Goal: Feedback & Contribution: Contribute content

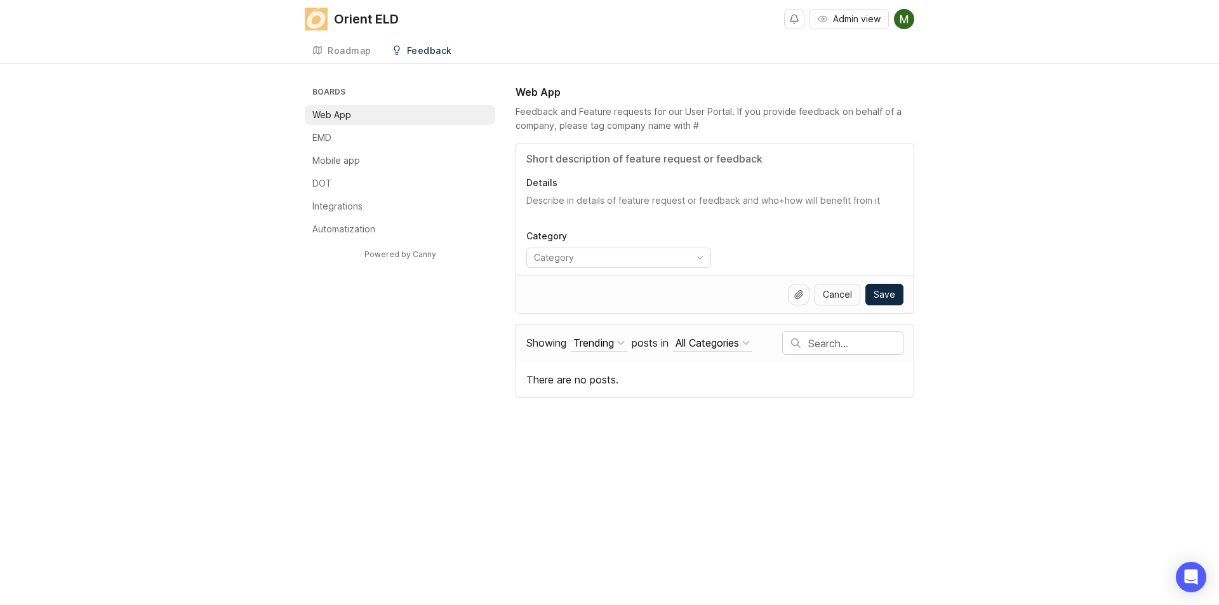
click at [904, 18] on img at bounding box center [904, 19] width 20 height 20
click at [537, 58] on div "Roadmap Feedback Web App 0" at bounding box center [610, 50] width 610 height 25
click at [662, 255] on input "toggle menu" at bounding box center [609, 258] width 150 height 14
click at [695, 258] on icon "toggle icon" at bounding box center [700, 258] width 20 height 10
click at [712, 218] on textarea "Details" at bounding box center [714, 206] width 377 height 25
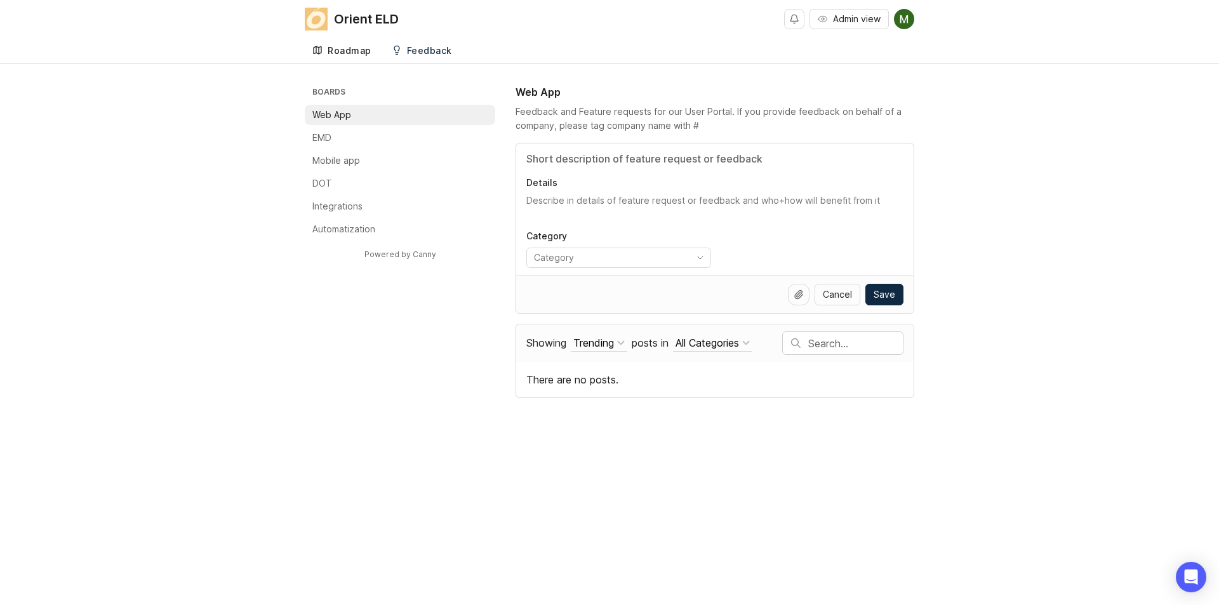
click at [368, 50] on div "Roadmap" at bounding box center [350, 50] width 44 height 9
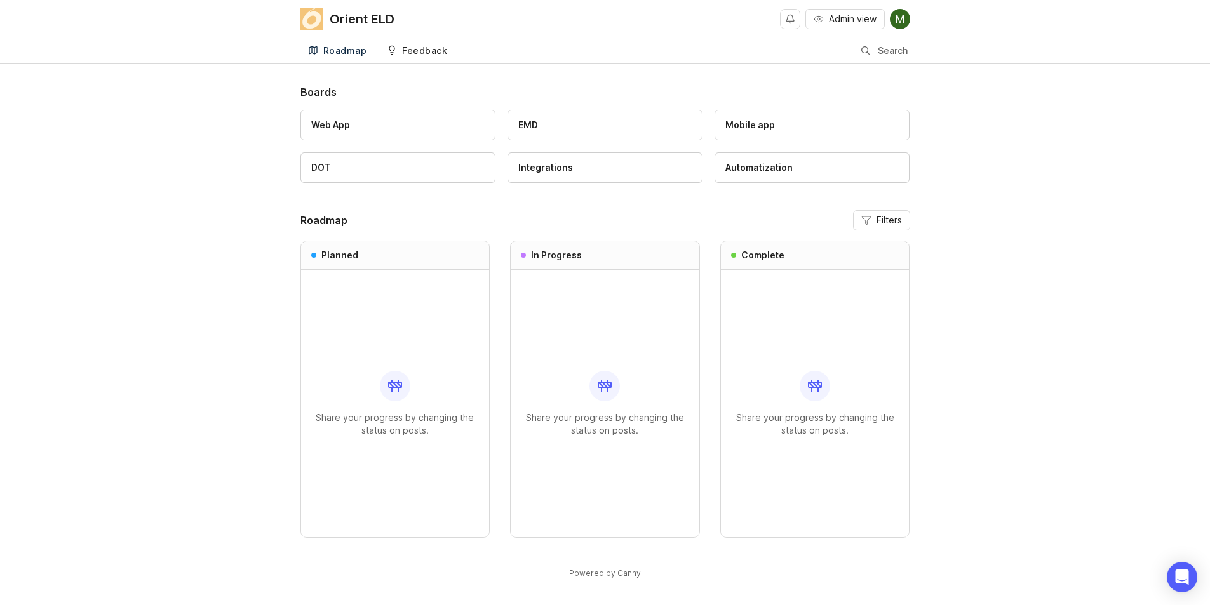
click at [401, 43] on link "Feedback" at bounding box center [417, 51] width 76 height 26
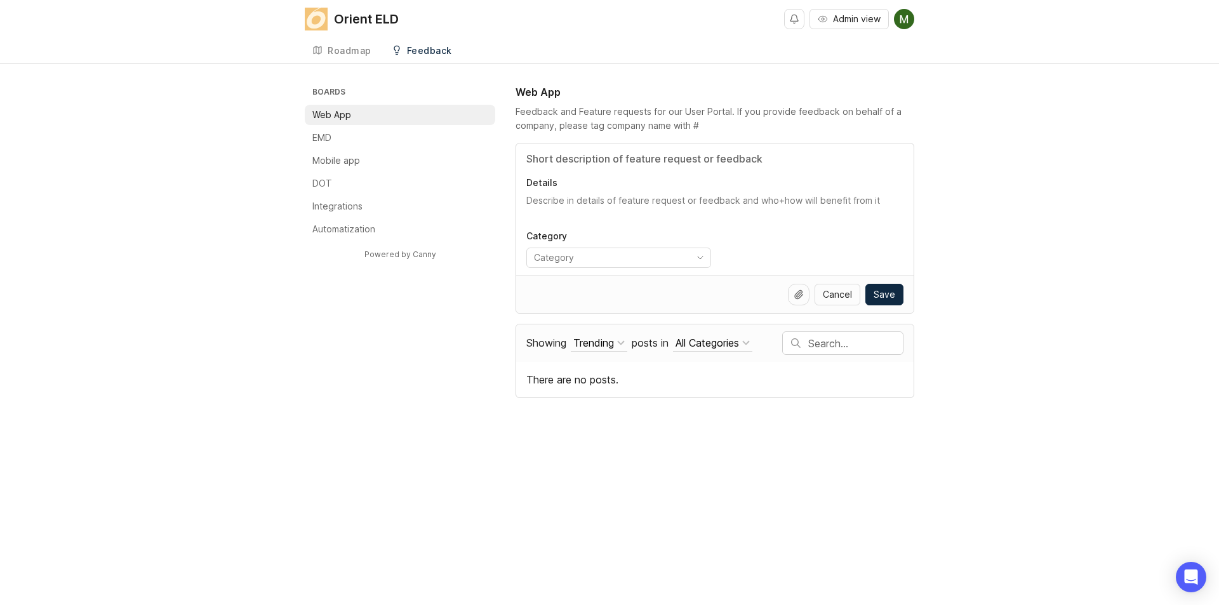
drag, startPoint x: 401, startPoint y: 43, endPoint x: 401, endPoint y: 82, distance: 38.7
drag, startPoint x: 401, startPoint y: 82, endPoint x: 342, endPoint y: 70, distance: 60.2
click at [342, 70] on div "Orient ELD Admin view Create Roadmap Feedback Web App 0 Boards Web App EMD Mobi…" at bounding box center [609, 302] width 1219 height 605
click at [340, 134] on li "EMD" at bounding box center [400, 138] width 191 height 20
click at [328, 49] on div "Roadmap" at bounding box center [350, 50] width 44 height 9
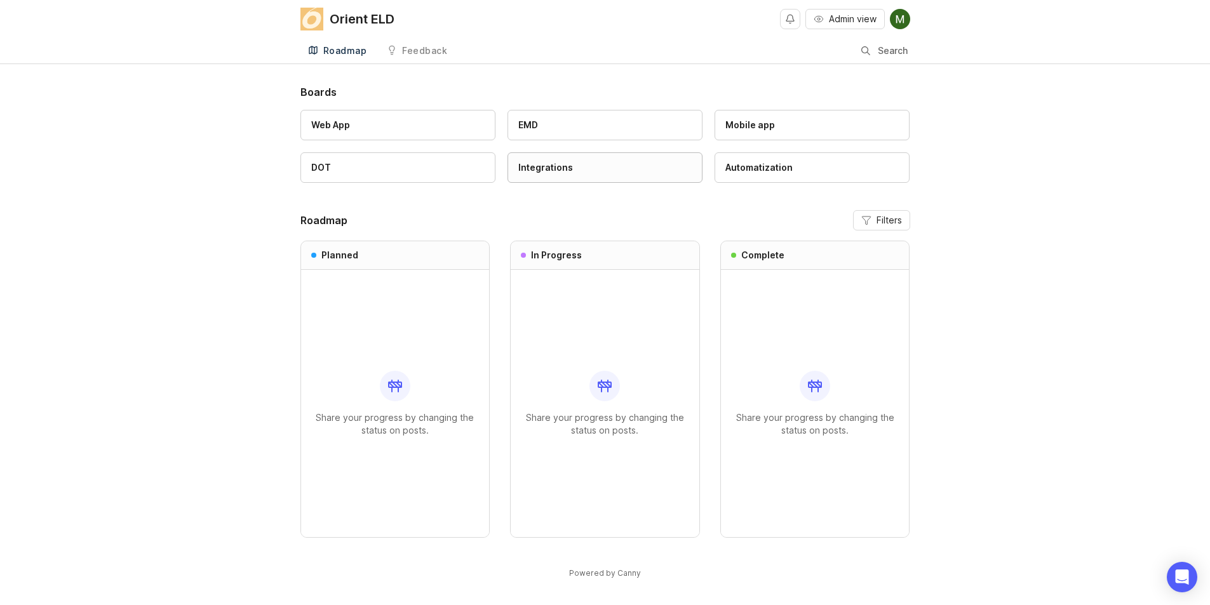
click at [573, 173] on div "Integrations" at bounding box center [604, 168] width 173 height 14
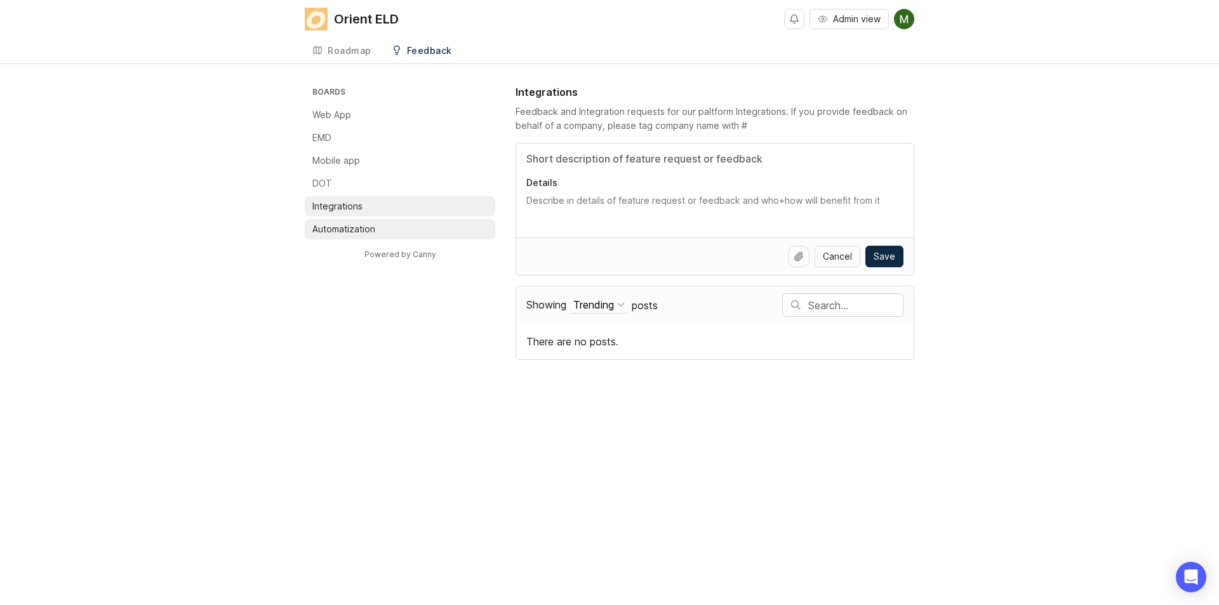
click at [352, 232] on p "Automatization" at bounding box center [343, 229] width 63 height 13
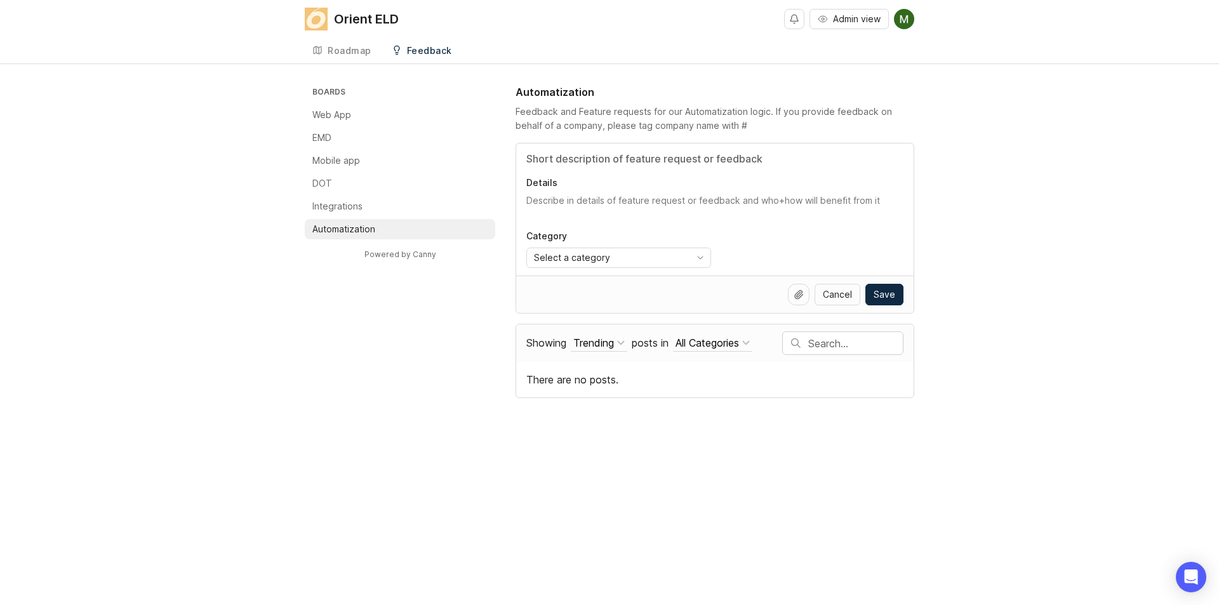
click at [544, 197] on textarea "Details" at bounding box center [714, 206] width 377 height 25
click at [542, 183] on p "Details" at bounding box center [714, 183] width 377 height 13
click at [542, 194] on textarea "Details" at bounding box center [714, 206] width 377 height 25
click at [540, 196] on textarea "Details" at bounding box center [714, 206] width 377 height 25
click at [581, 255] on span "Select a category" at bounding box center [572, 258] width 76 height 14
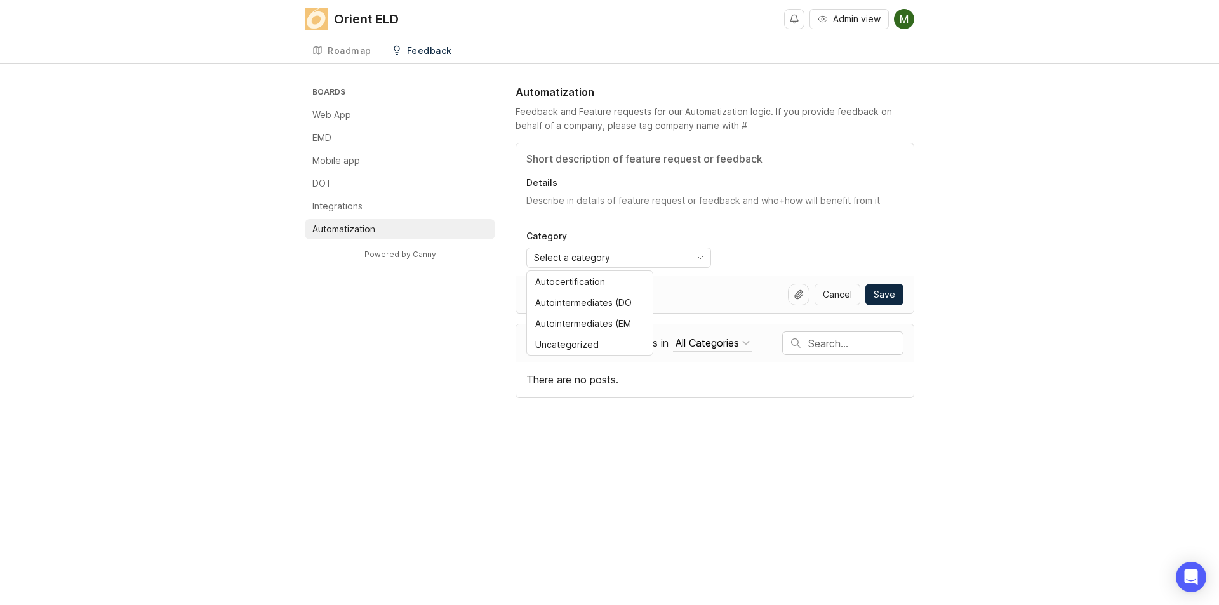
click at [716, 220] on div "Details Category Select a category" at bounding box center [715, 210] width 398 height 132
click at [605, 342] on div "Trending" at bounding box center [593, 343] width 41 height 14
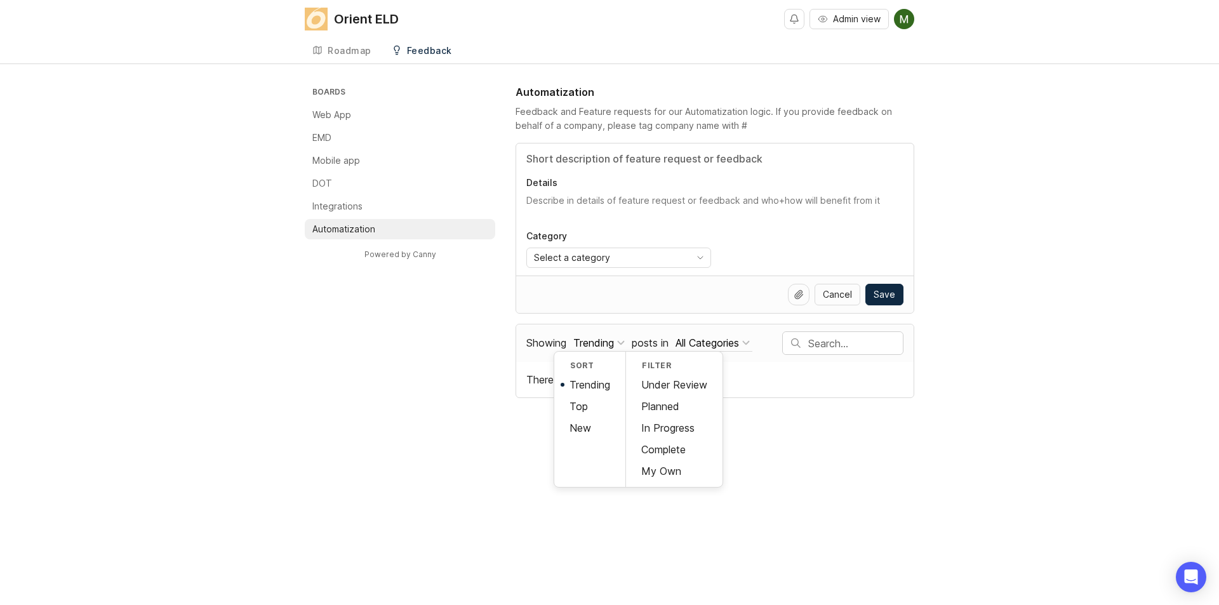
click at [817, 467] on div "Orient ELD Admin view Create Roadmap Feedback Automatization 0 Boards Web App E…" at bounding box center [609, 302] width 1219 height 605
click at [711, 344] on div "All Categories" at bounding box center [708, 343] width 64 height 14
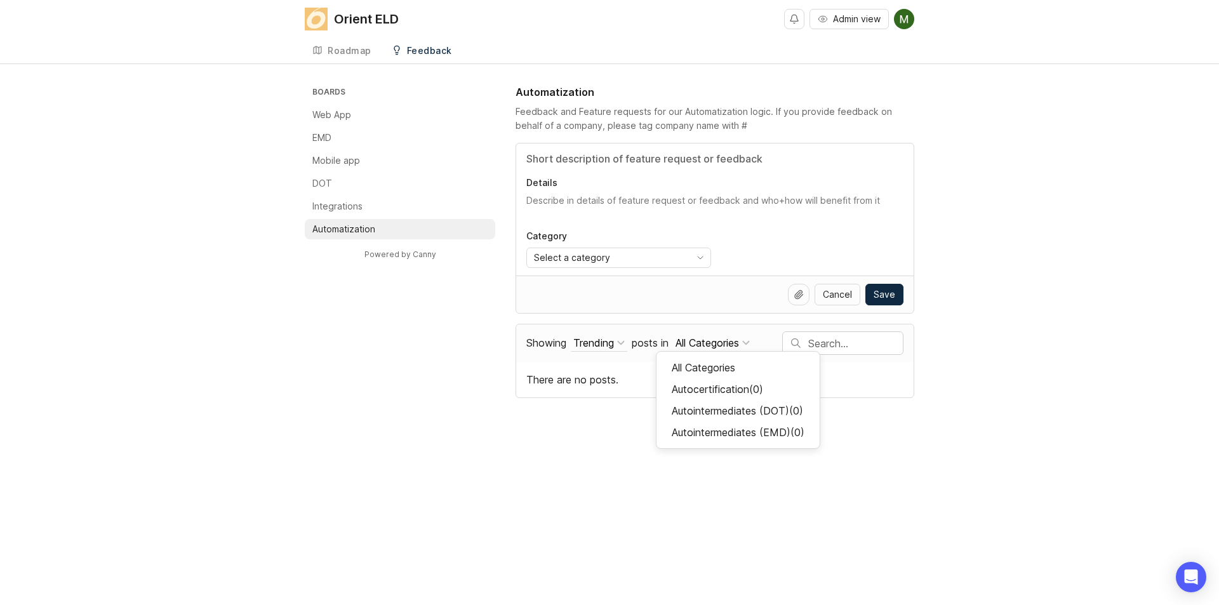
click at [707, 471] on div "Orient ELD Admin view Create Roadmap Feedback Automatization 0 Boards Web App E…" at bounding box center [609, 302] width 1219 height 605
click at [688, 340] on div "All Categories" at bounding box center [708, 343] width 64 height 14
click at [553, 432] on div "Orient ELD Admin view Create Roadmap Feedback Automatization 0 Boards Web App E…" at bounding box center [609, 302] width 1219 height 605
click at [545, 383] on div "There are no posts." at bounding box center [715, 380] width 398 height 36
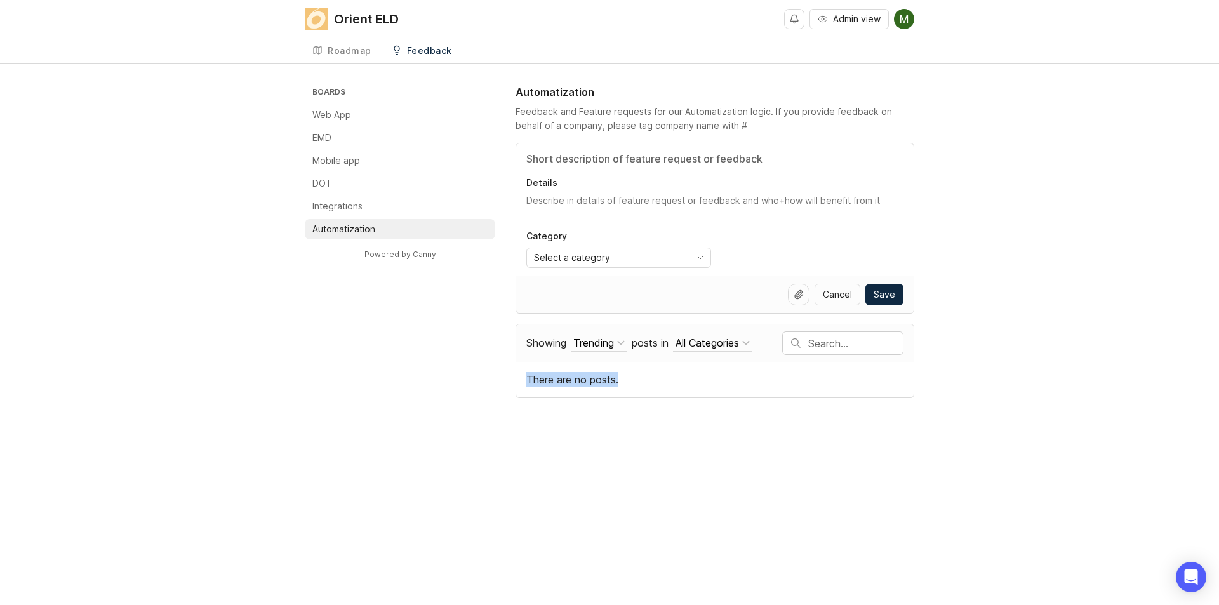
drag, startPoint x: 545, startPoint y: 383, endPoint x: 624, endPoint y: 384, distance: 78.8
click at [624, 384] on div "There are no posts." at bounding box center [715, 380] width 398 height 36
click at [591, 330] on div "Showing Trending Sort Trending Top New Filter Under Review Planned In Progress …" at bounding box center [654, 343] width 256 height 36
click at [592, 341] on div "Trending" at bounding box center [593, 343] width 41 height 14
click at [733, 477] on div "Orient ELD Admin view Create Roadmap Feedback Automatization 0 Boards Web App E…" at bounding box center [609, 302] width 1219 height 605
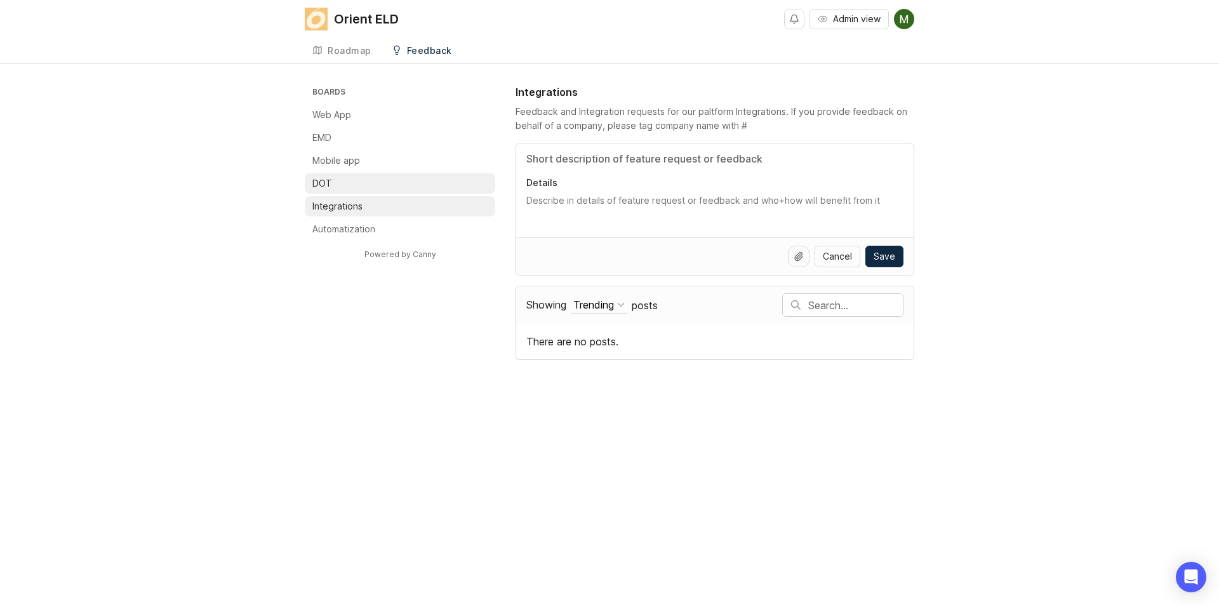
click at [367, 182] on li "DOT" at bounding box center [400, 183] width 191 height 20
click at [349, 49] on div "Roadmap" at bounding box center [350, 50] width 44 height 9
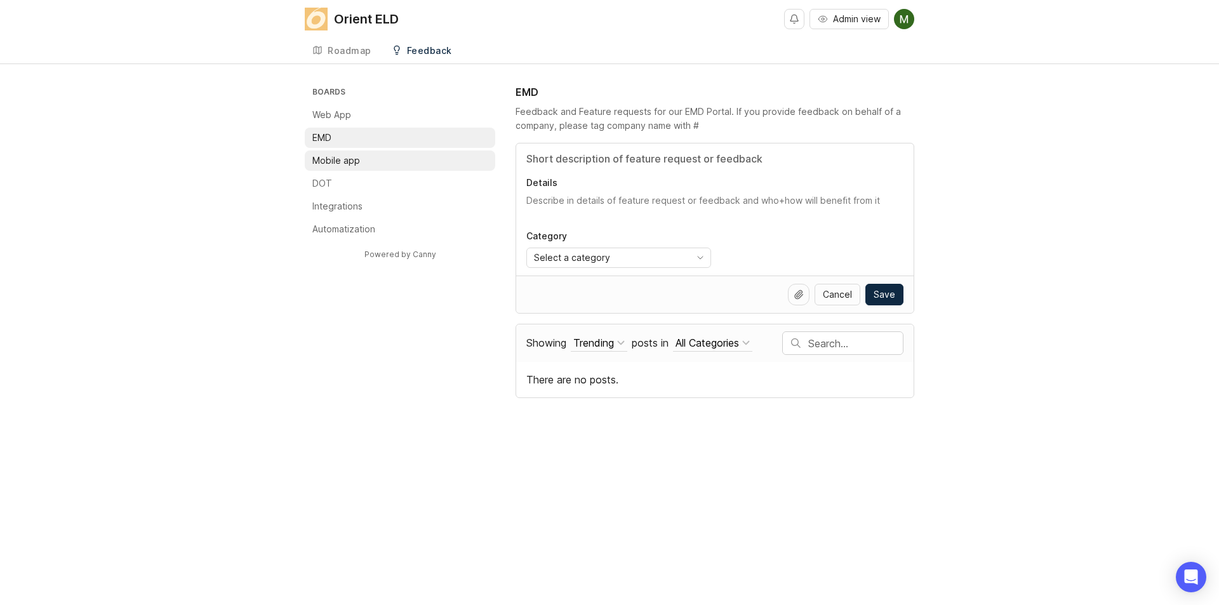
click at [347, 157] on p "Mobile app" at bounding box center [336, 160] width 48 height 13
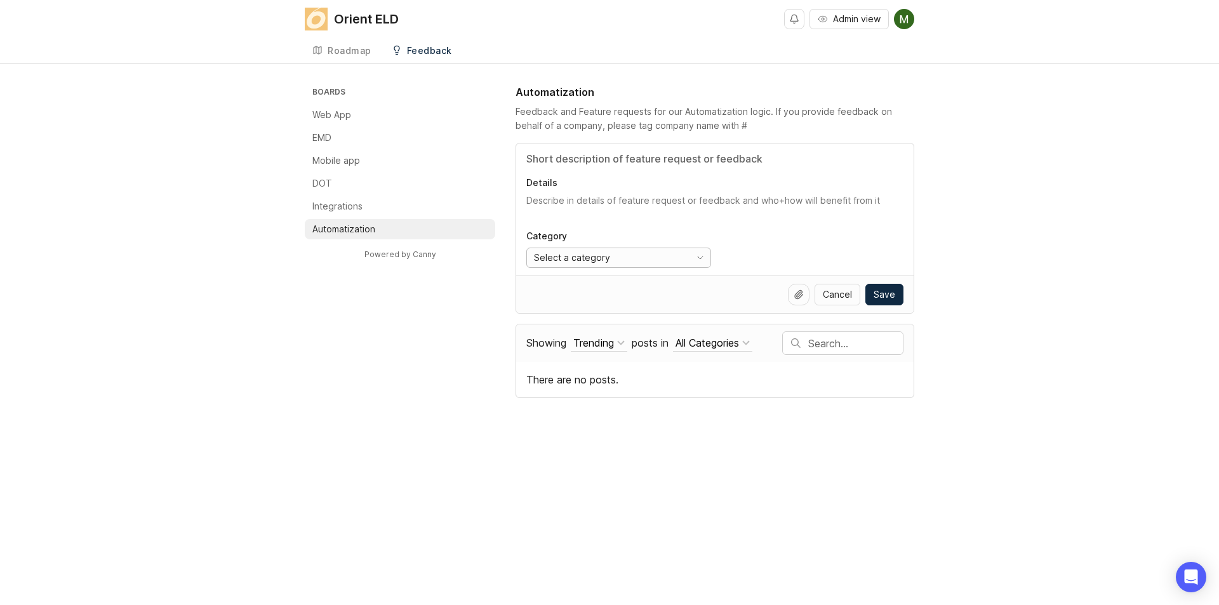
click at [572, 259] on span "Select a category" at bounding box center [572, 258] width 76 height 14
drag, startPoint x: 851, startPoint y: 220, endPoint x: 692, endPoint y: 220, distance: 158.8
click at [852, 220] on div "Details Category Select a category" at bounding box center [715, 210] width 398 height 132
click at [589, 304] on div "Cancel Save" at bounding box center [714, 295] width 377 height 22
drag, startPoint x: 742, startPoint y: 303, endPoint x: 747, endPoint y: 318, distance: 16.1
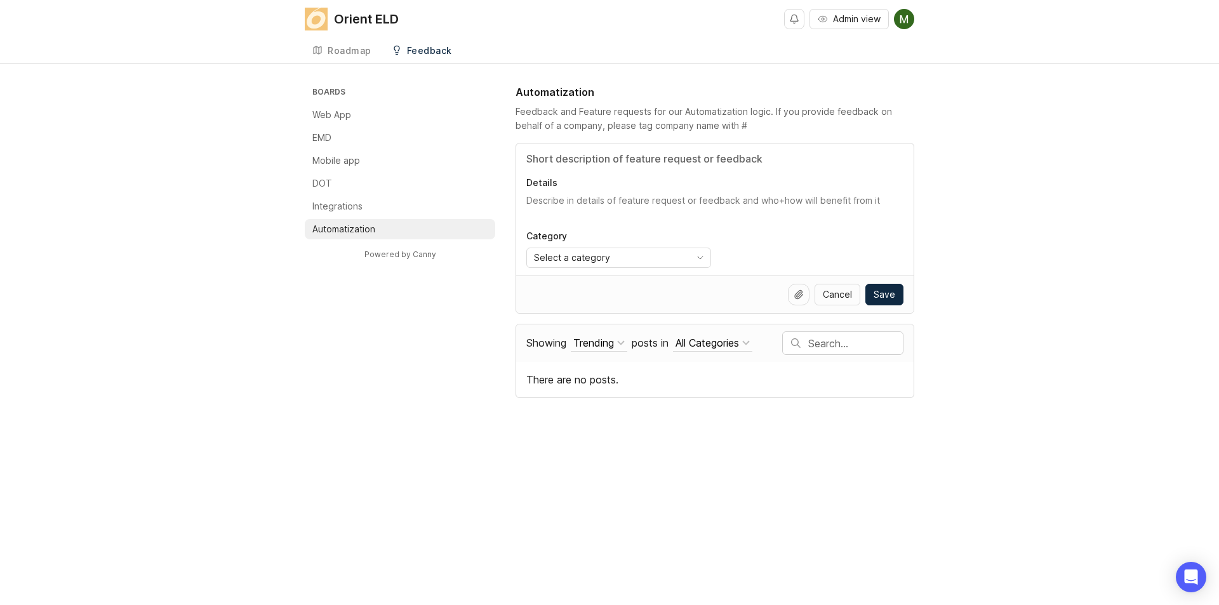
click at [744, 305] on div "Cancel Save" at bounding box center [714, 295] width 377 height 22
click at [835, 344] on input "text" at bounding box center [855, 344] width 95 height 14
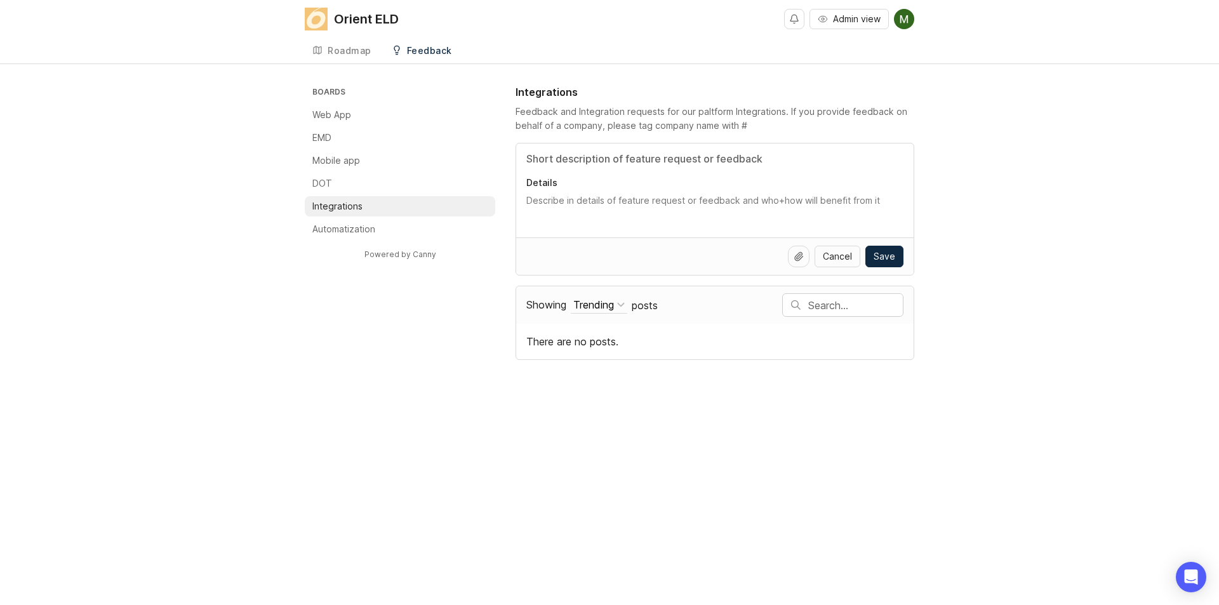
click at [627, 254] on div "Cancel Save" at bounding box center [714, 257] width 377 height 22
click at [822, 312] on input "text" at bounding box center [855, 305] width 95 height 14
click at [731, 269] on footer "Cancel Save" at bounding box center [715, 256] width 398 height 37
click at [669, 190] on div "Details" at bounding box center [715, 191] width 398 height 94
click at [596, 154] on input "Title" at bounding box center [714, 158] width 377 height 15
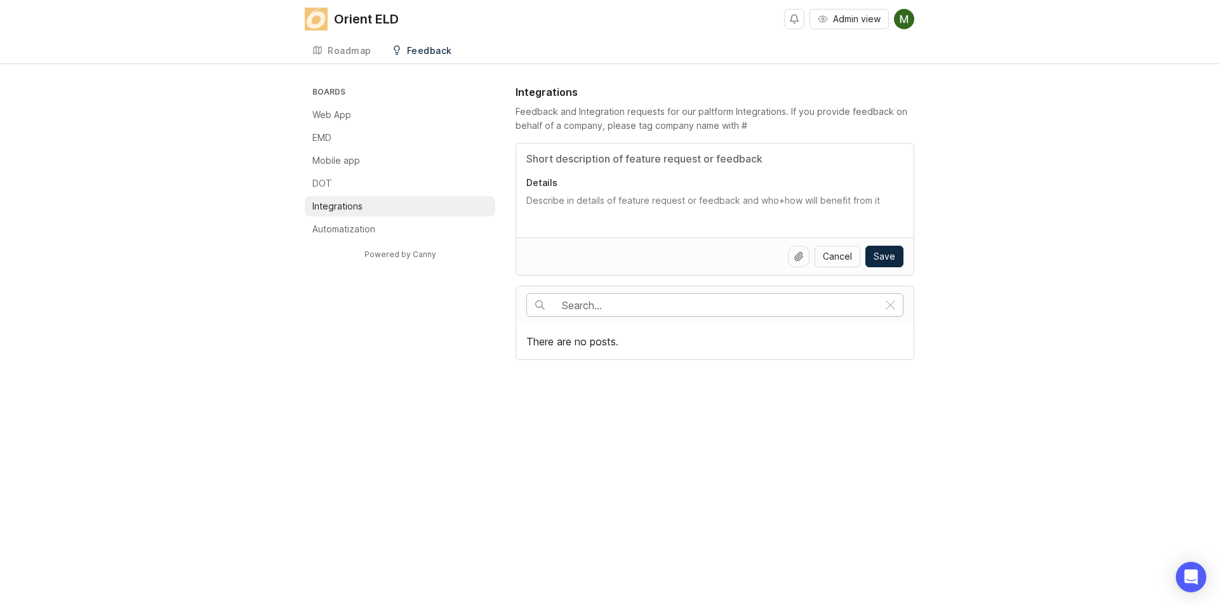
click at [573, 154] on input "Title" at bounding box center [714, 158] width 377 height 15
type input "ljnlkjhn"
click at [583, 163] on div "ljnlkjhn Details" at bounding box center [715, 191] width 398 height 94
drag, startPoint x: 583, startPoint y: 157, endPoint x: 508, endPoint y: 141, distance: 76.6
click at [508, 141] on div "Boards Web App EMD Mobile app DOT Integrations Automatization Powered by Canny …" at bounding box center [610, 221] width 610 height 274
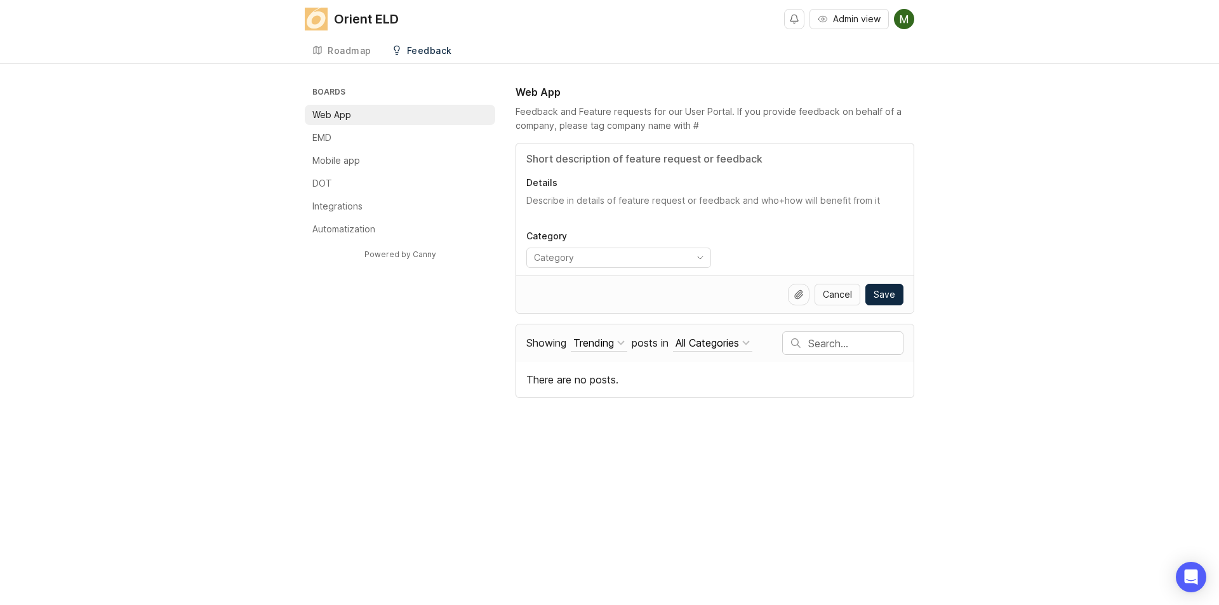
click at [353, 97] on h3 "Boards" at bounding box center [402, 93] width 185 height 18
